Goal: Navigation & Orientation: Find specific page/section

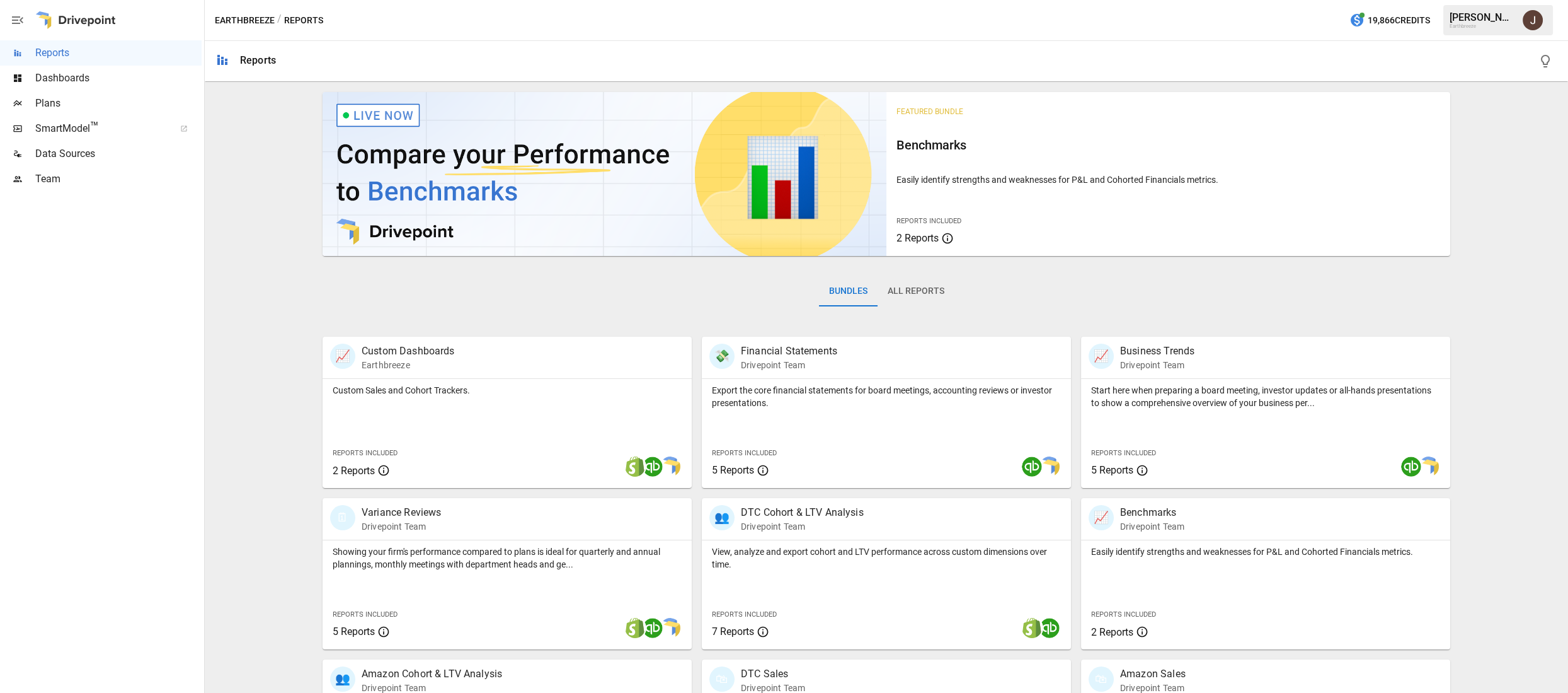
click at [37, 97] on span "Plans" at bounding box center [119, 103] width 167 height 15
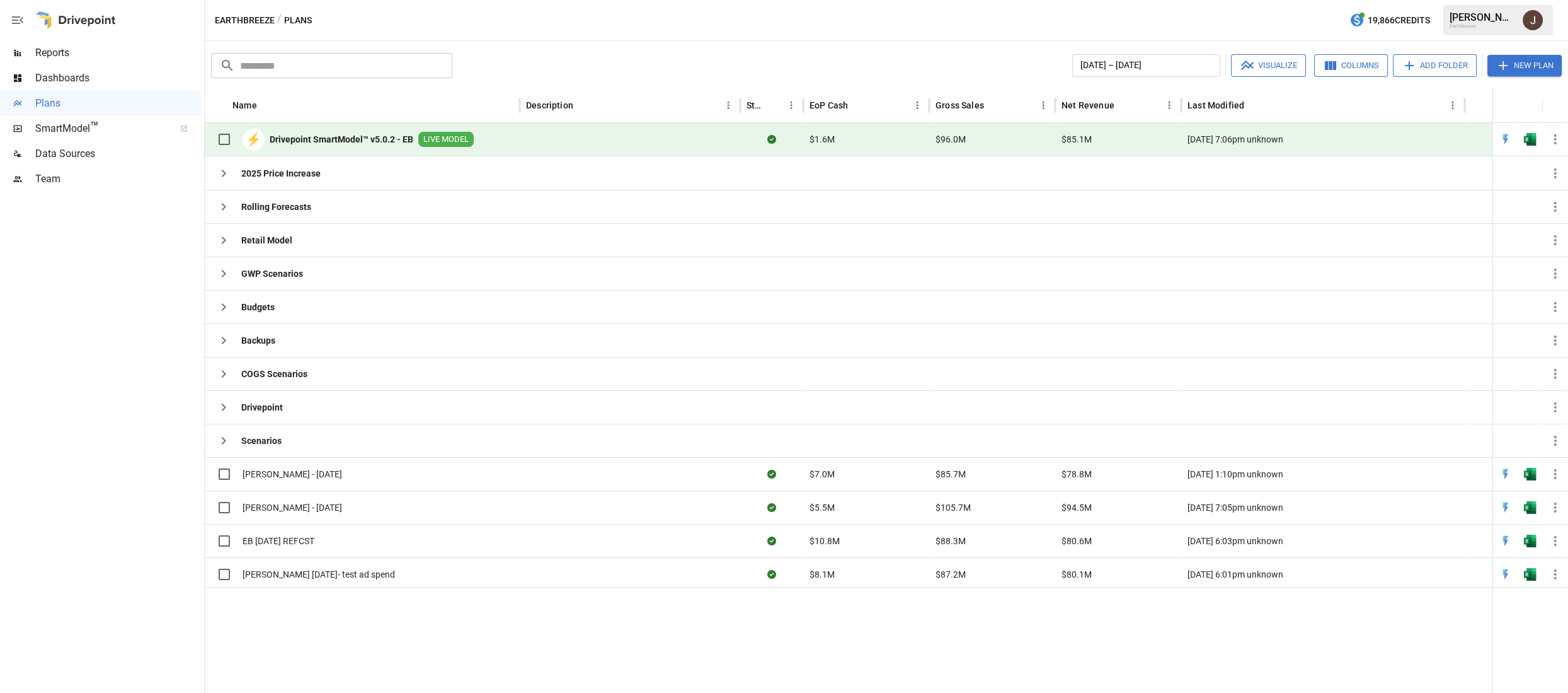
click at [119, 289] on div at bounding box center [100, 442] width 202 height 501
click at [84, 81] on span "Dashboards" at bounding box center [119, 78] width 167 height 15
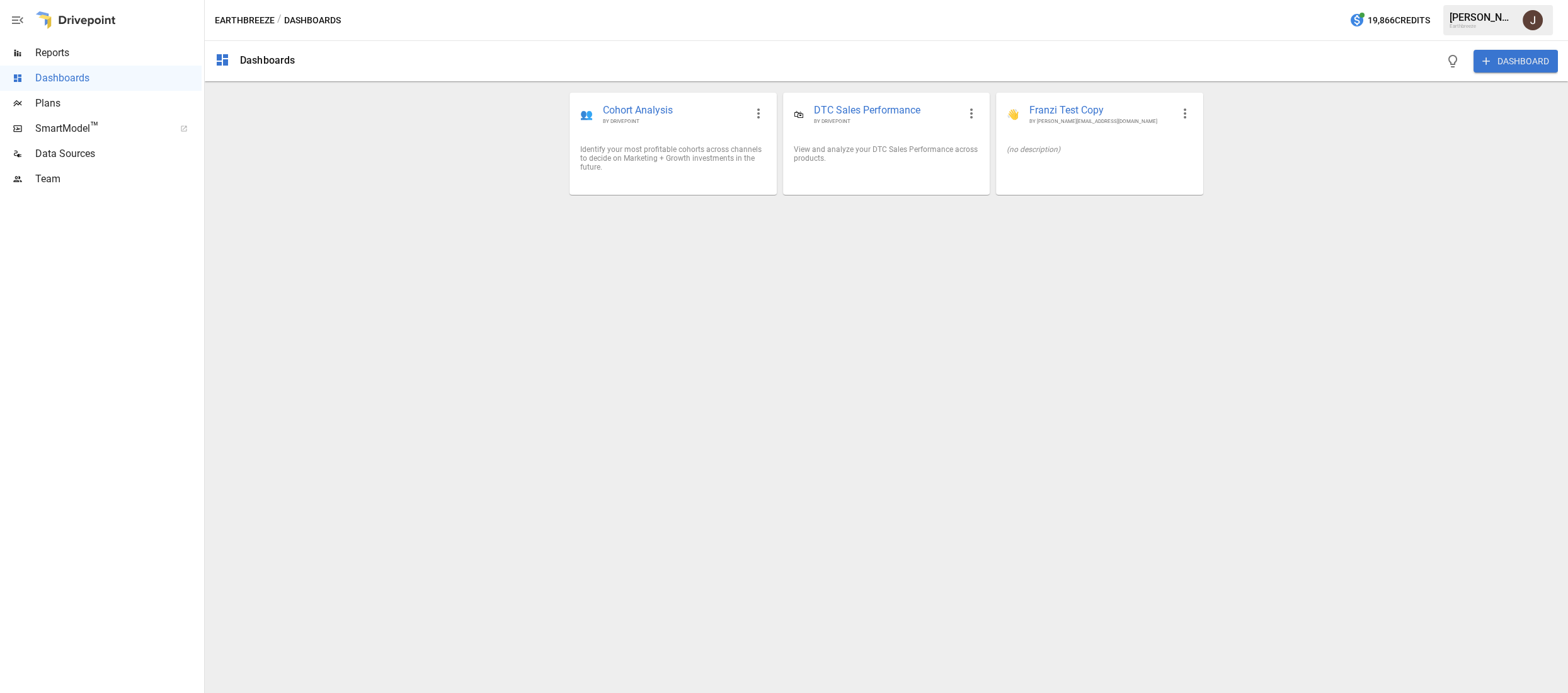
click at [72, 109] on span "Plans" at bounding box center [119, 103] width 167 height 15
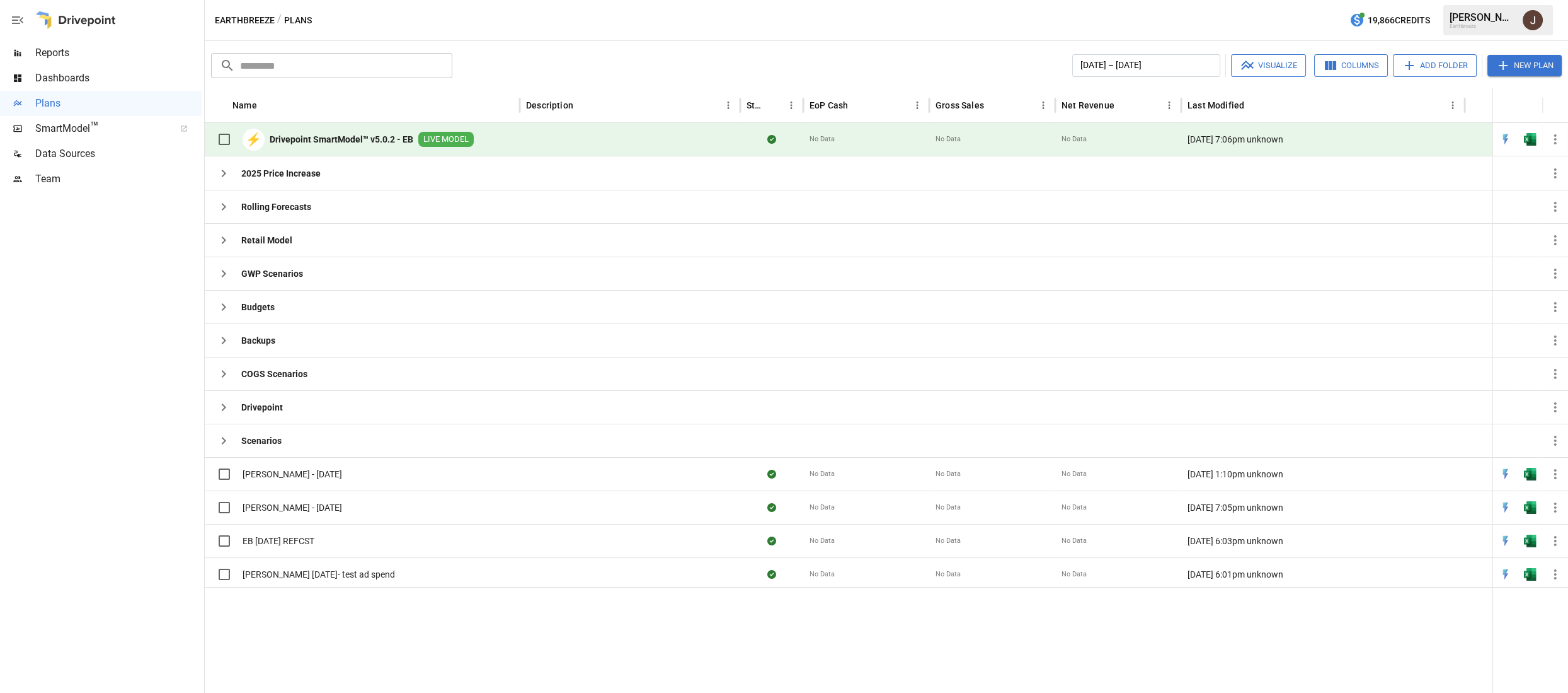
click at [110, 61] on div "Reports" at bounding box center [100, 53] width 202 height 25
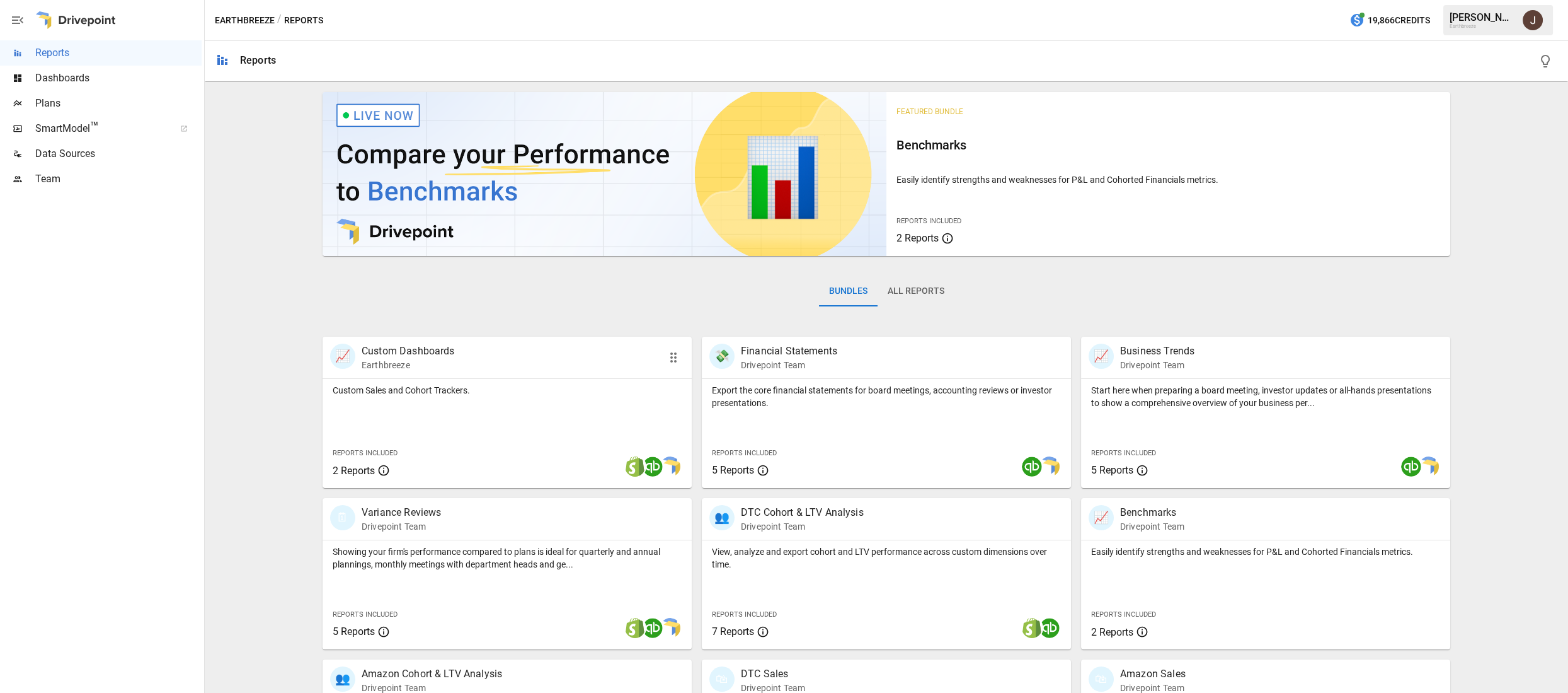
scroll to position [122, 0]
